Goal: Task Accomplishment & Management: Manage account settings

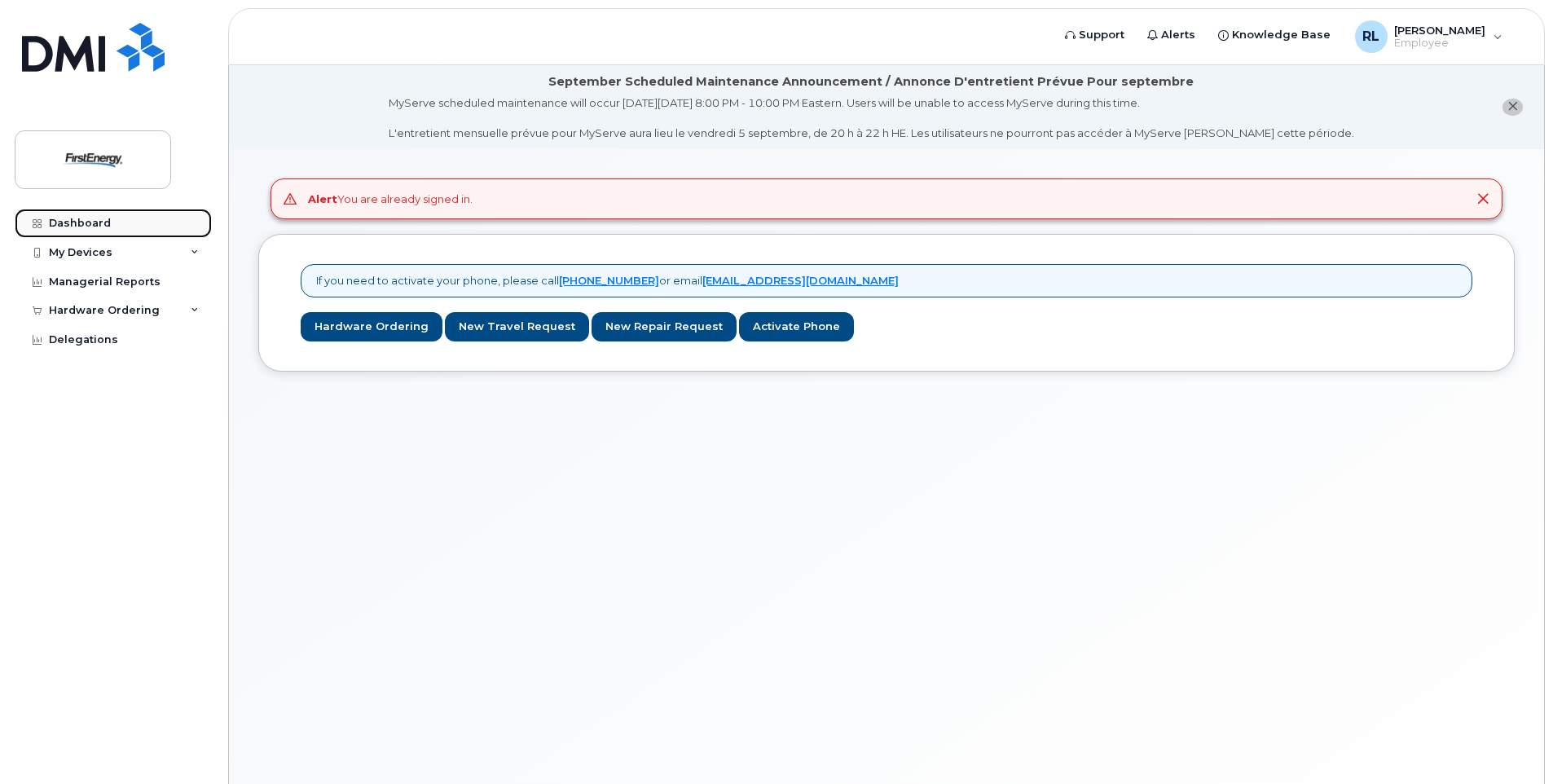
click at [77, 226] on div "Dashboard" at bounding box center [79, 223] width 62 height 13
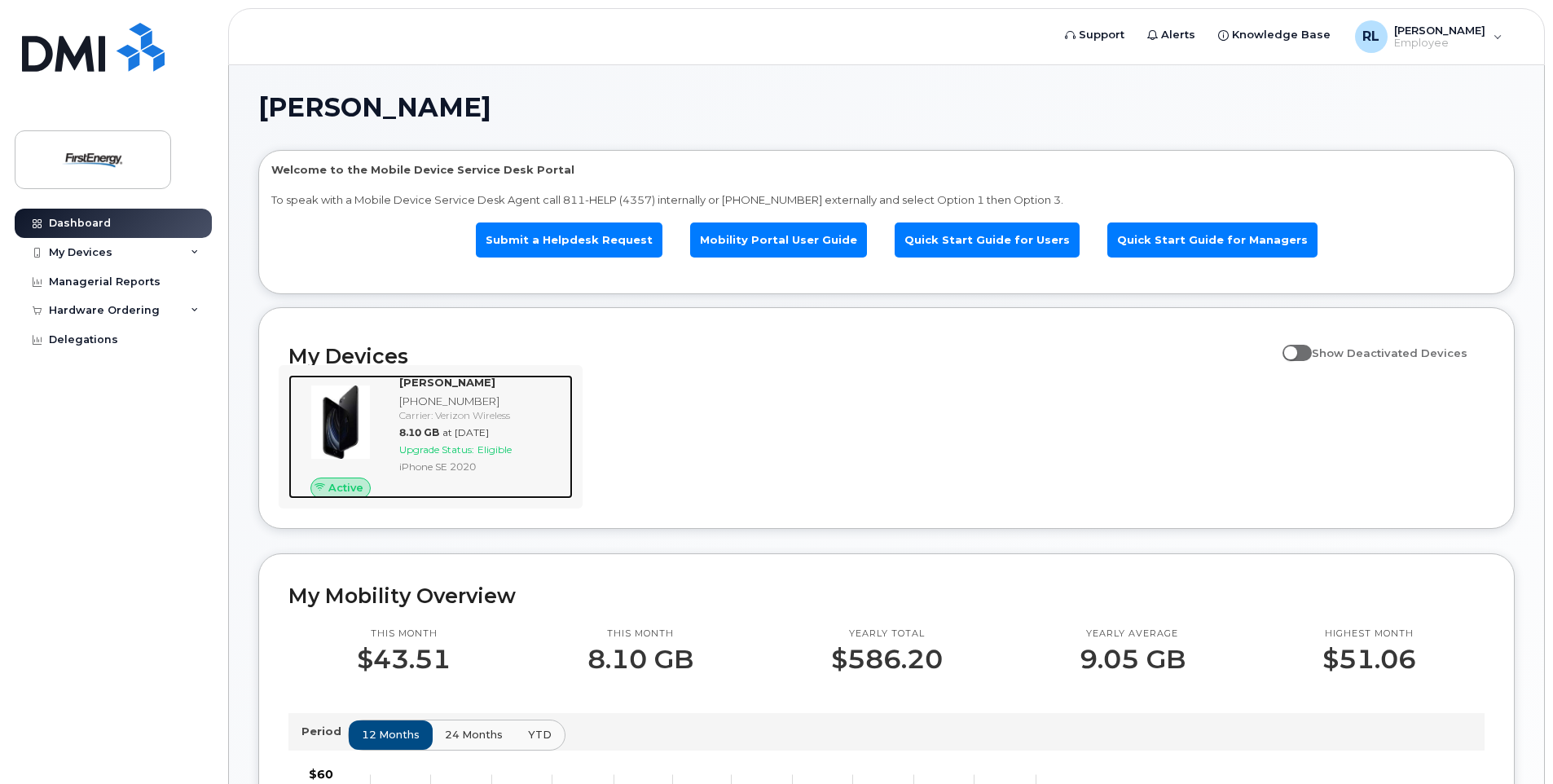
drag, startPoint x: 422, startPoint y: 456, endPoint x: 442, endPoint y: 456, distance: 20.0
click at [422, 456] on div "Upgrade Status: Eligible" at bounding box center [482, 450] width 167 height 14
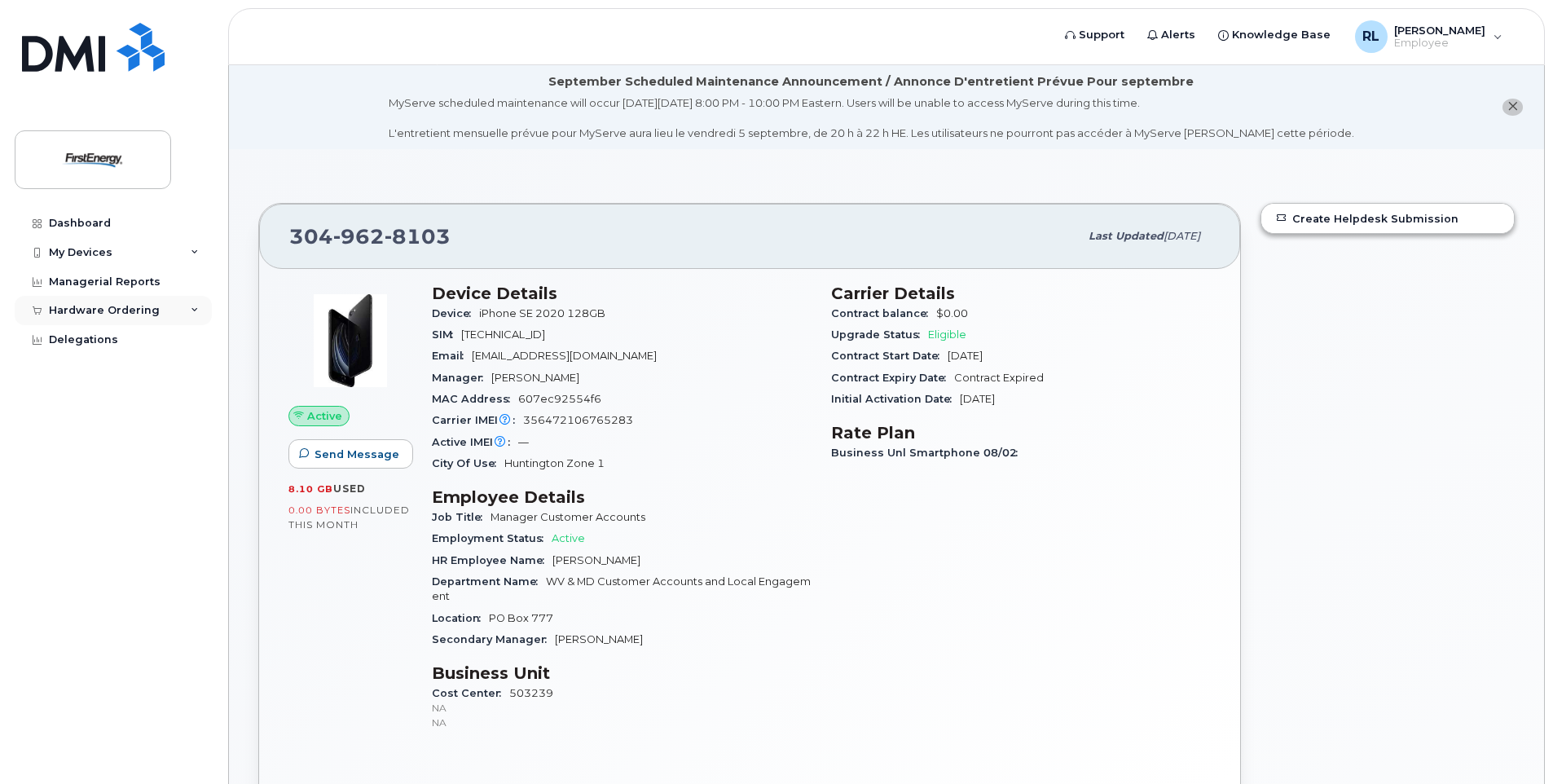
click at [177, 306] on div "Hardware Ordering" at bounding box center [113, 310] width 197 height 29
click at [93, 344] on div "My Orders" at bounding box center [86, 340] width 59 height 14
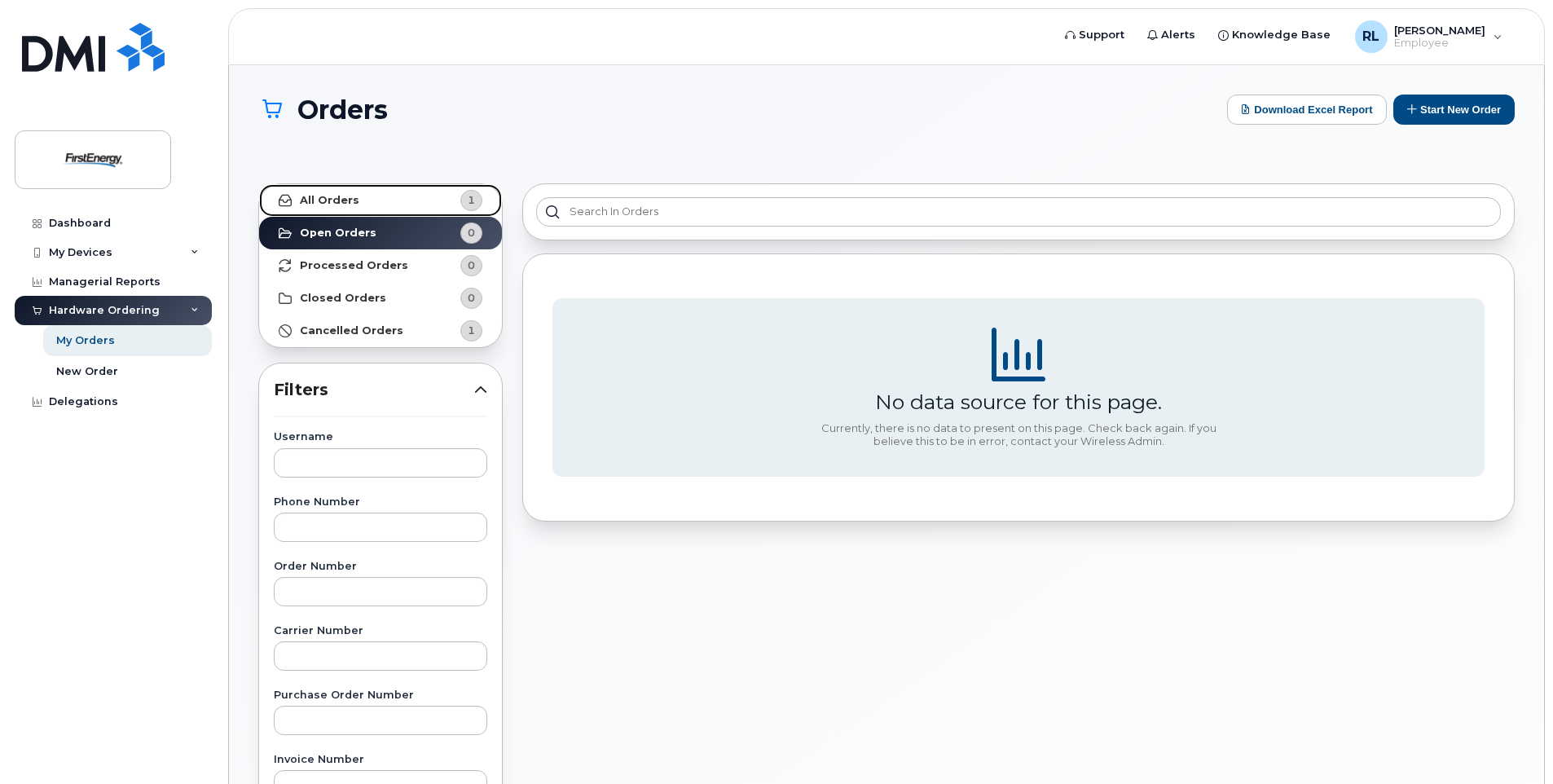
click at [346, 201] on strong "All Orders" at bounding box center [330, 200] width 60 height 13
